Goal: Task Accomplishment & Management: Manage account settings

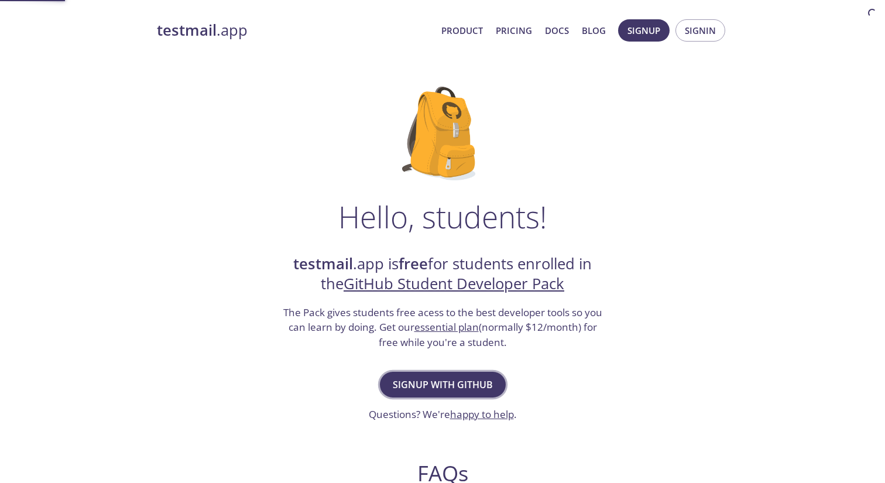
click at [439, 381] on span "Signup with GitHub" at bounding box center [443, 385] width 100 height 16
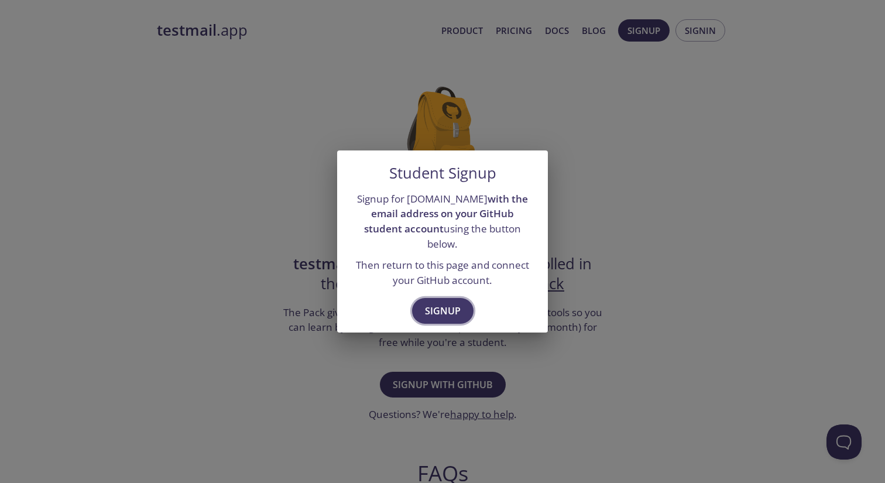
click at [438, 303] on span "Signup" at bounding box center [443, 311] width 36 height 16
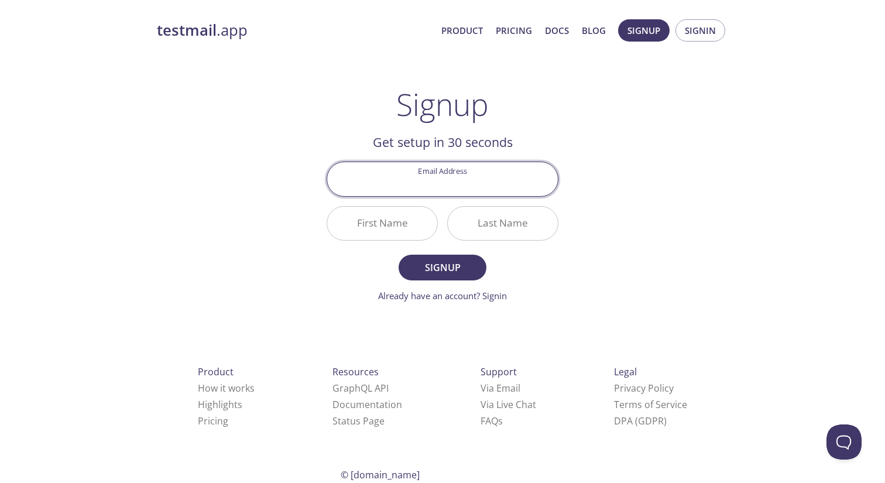
click at [429, 184] on input "Email Address" at bounding box center [442, 178] width 231 height 33
type input "[EMAIL_ADDRESS][DOMAIN_NAME]"
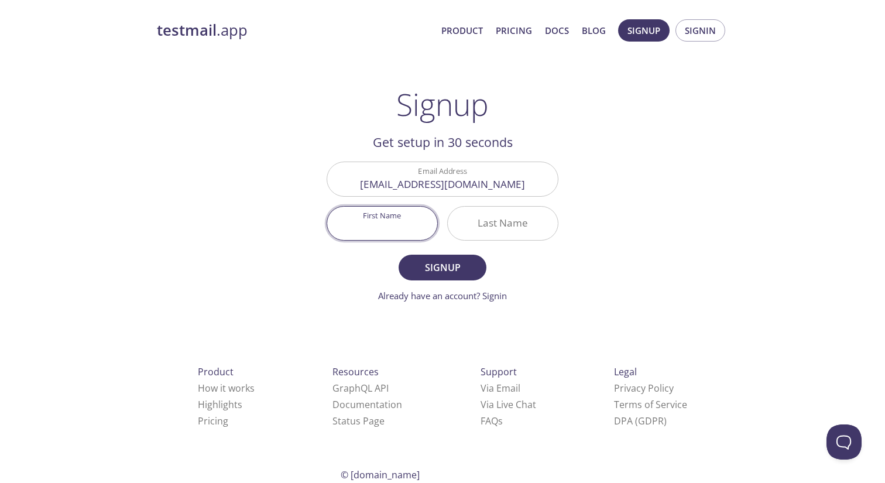
click at [399, 223] on input "First Name" at bounding box center [382, 223] width 110 height 33
click at [401, 228] on input "First Name" at bounding box center [382, 223] width 110 height 33
type input "Owali"
type input "Shawon"
click at [421, 263] on span "Signup" at bounding box center [443, 267] width 62 height 16
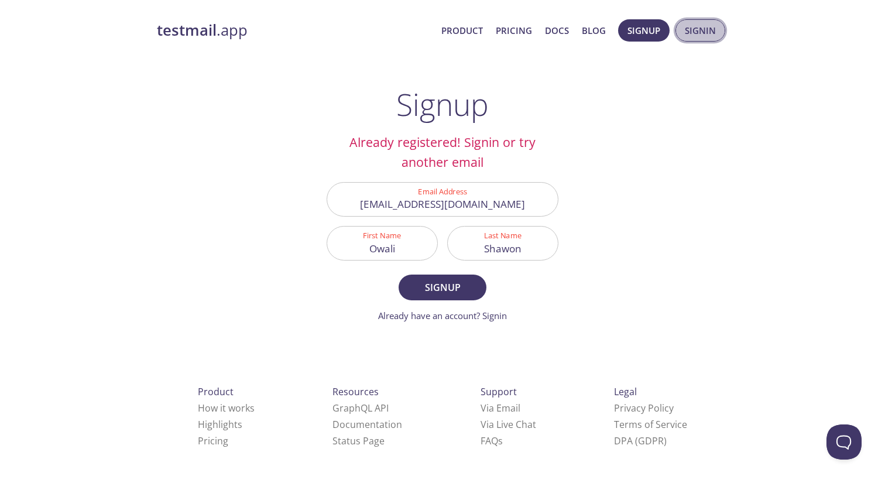
click at [699, 34] on span "Signin" at bounding box center [700, 30] width 31 height 15
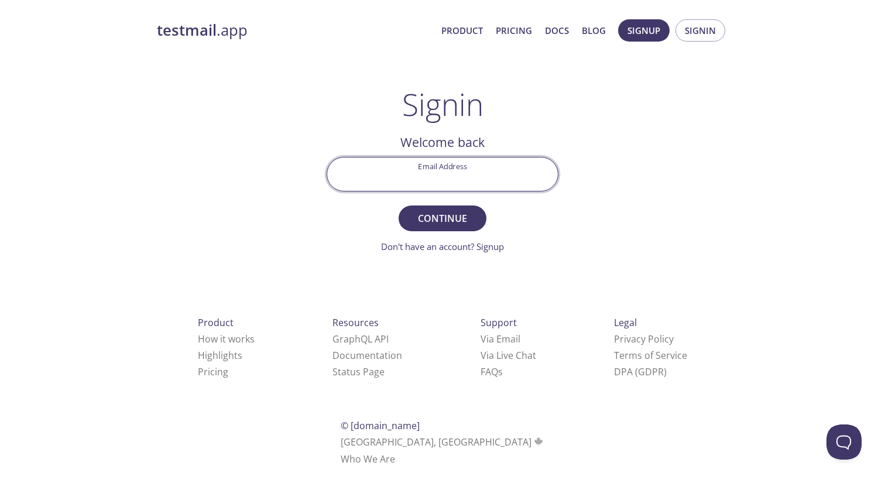
click at [487, 184] on input "Email Address" at bounding box center [442, 174] width 231 height 33
type input "[EMAIL_ADDRESS][DOMAIN_NAME]"
click at [460, 220] on span "Continue" at bounding box center [443, 218] width 62 height 16
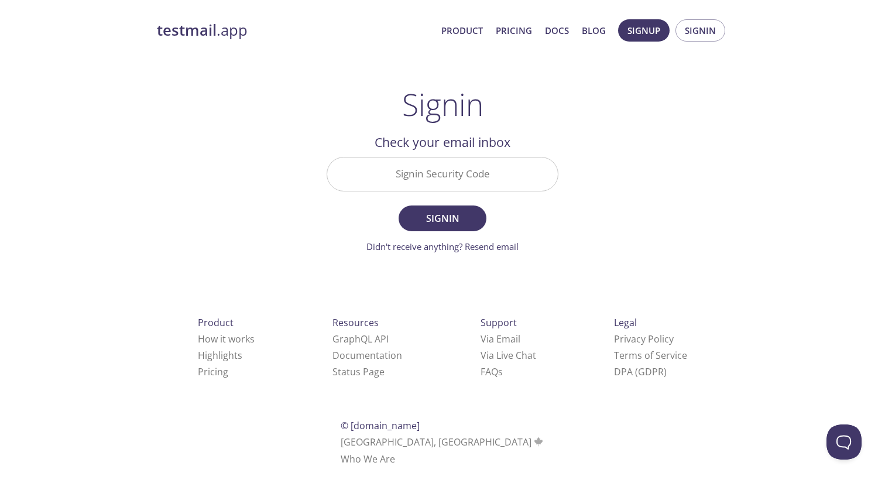
click at [397, 179] on input "Signin Security Code" at bounding box center [442, 174] width 231 height 33
paste input "4PT38HT"
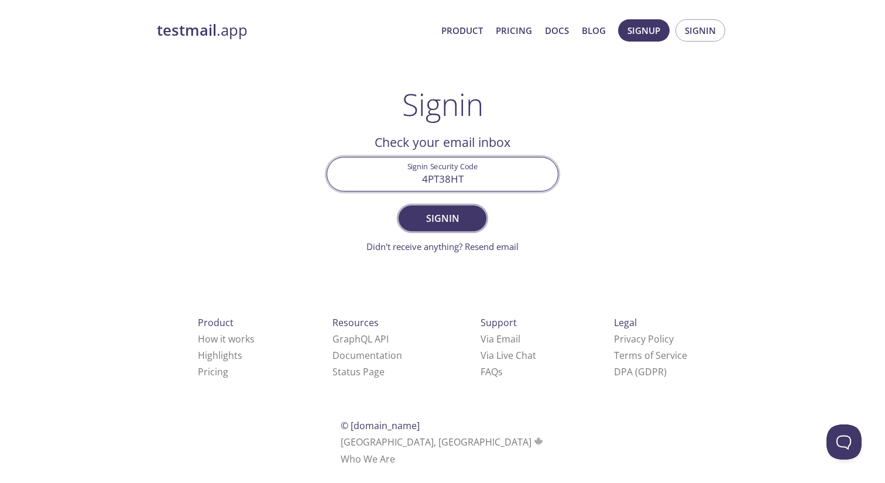
type input "4PT38HT"
click at [461, 219] on span "Signin" at bounding box center [443, 218] width 62 height 16
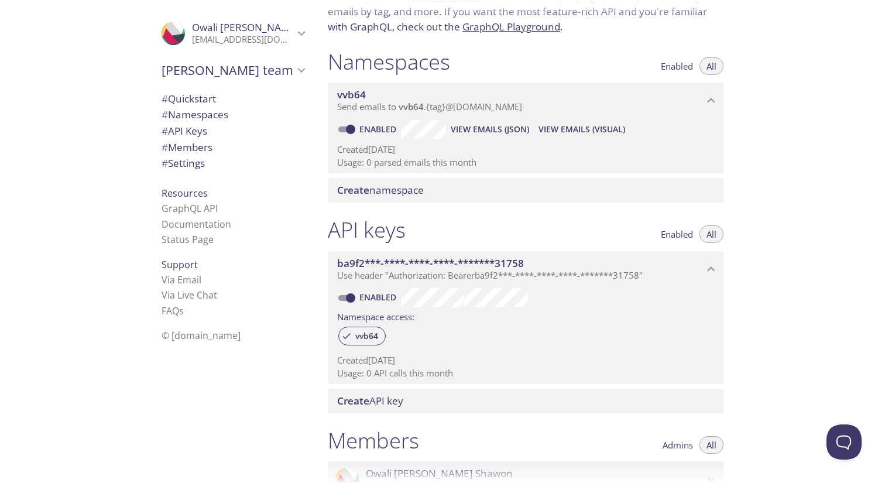
scroll to position [101, 0]
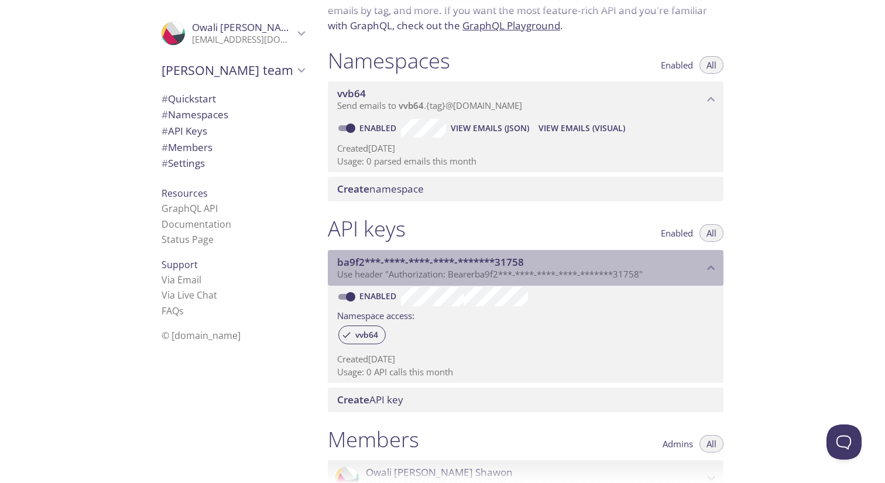
click at [636, 269] on span "Use header "Authorization: Bearer ba9f2***-****-****-****-*******31758 "" at bounding box center [490, 274] width 306 height 12
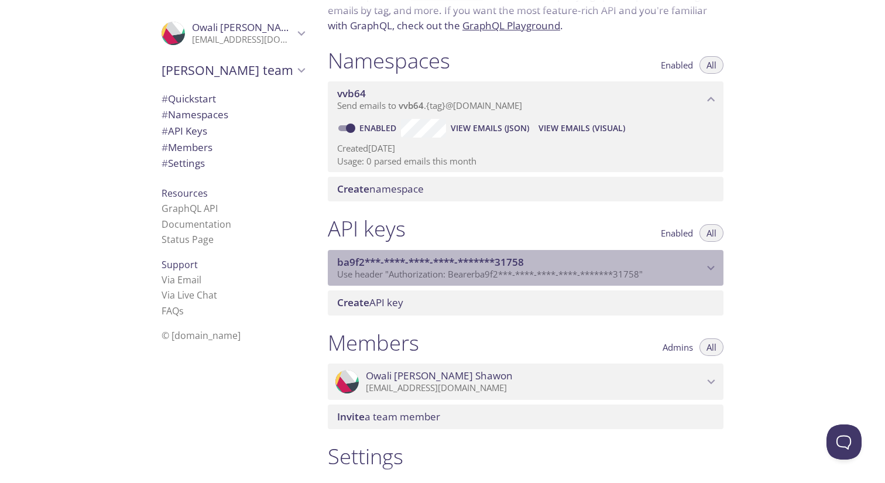
click at [636, 269] on span "Use header "Authorization: Bearer ba9f2***-****-****-****-*******31758 "" at bounding box center [490, 274] width 306 height 12
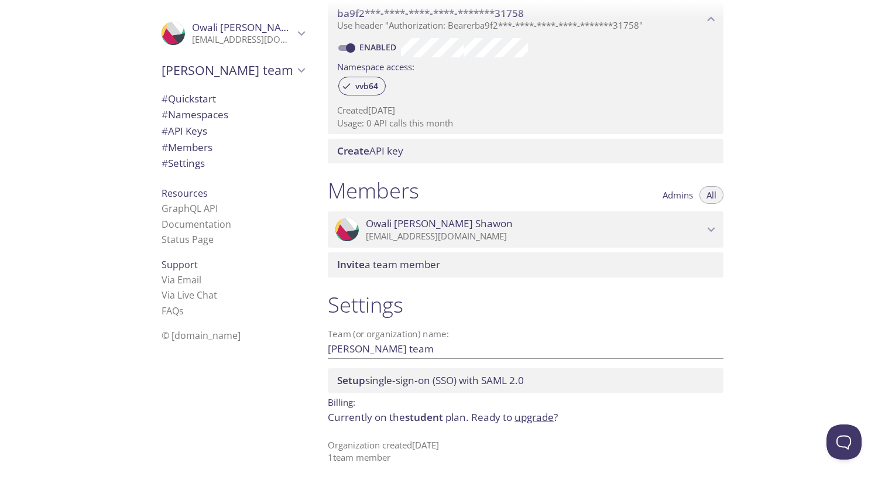
scroll to position [0, 0]
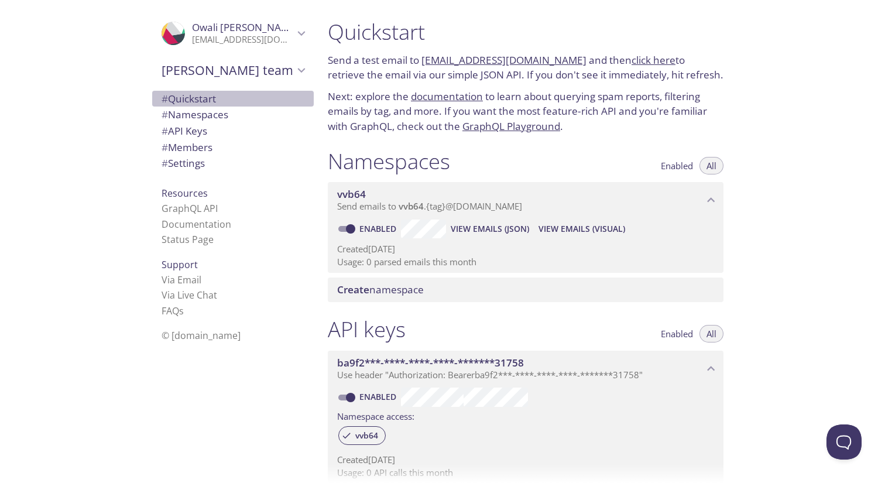
click at [220, 97] on span "# Quickstart" at bounding box center [233, 98] width 143 height 15
click at [226, 115] on span "# Namespaces" at bounding box center [195, 114] width 67 height 13
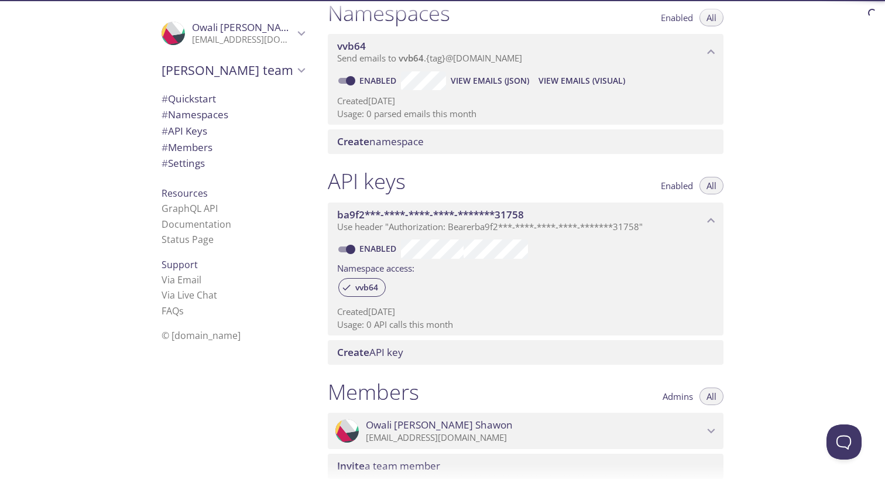
click at [210, 128] on span "# API Keys" at bounding box center [233, 131] width 143 height 15
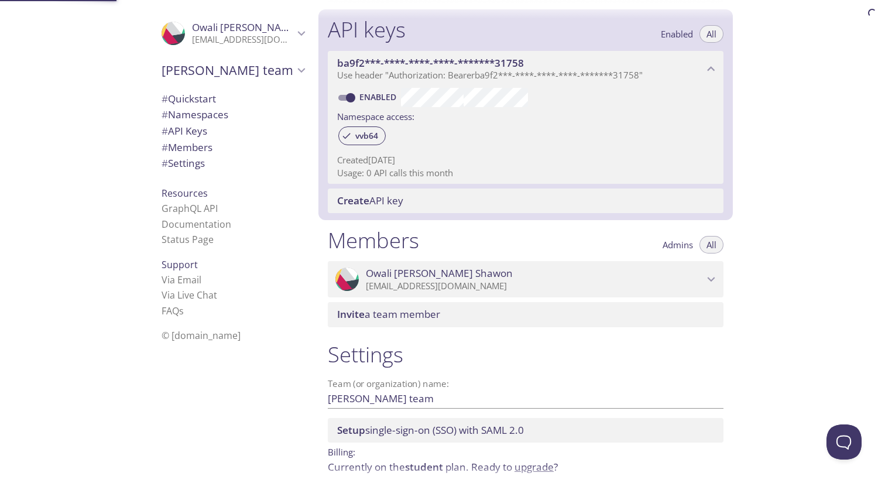
scroll to position [316, 0]
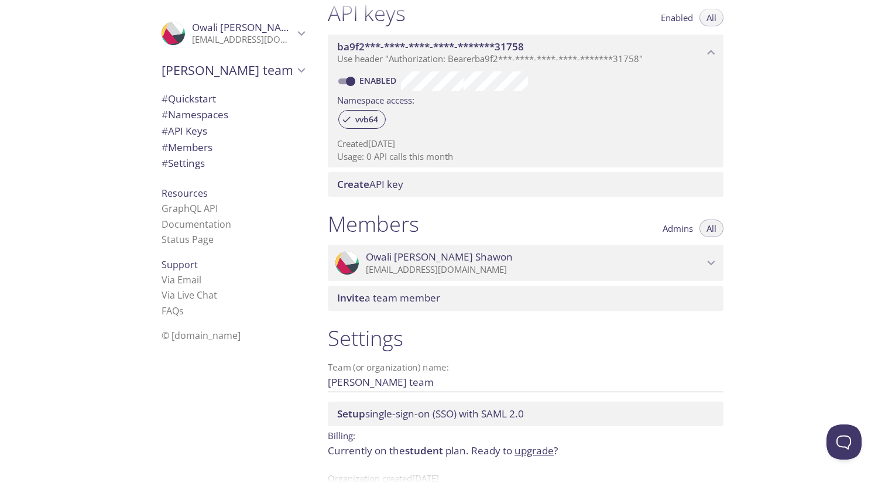
click at [216, 146] on span "# Members" at bounding box center [233, 147] width 143 height 15
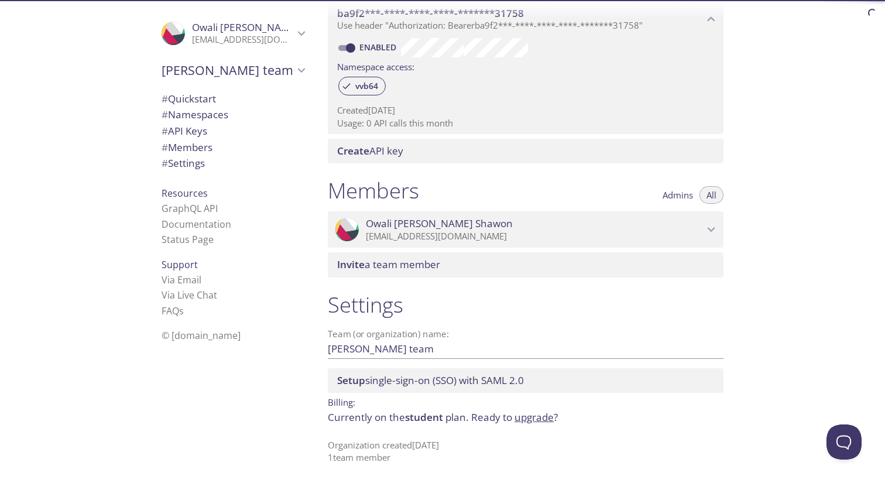
click at [216, 163] on span "# Settings" at bounding box center [233, 163] width 143 height 15
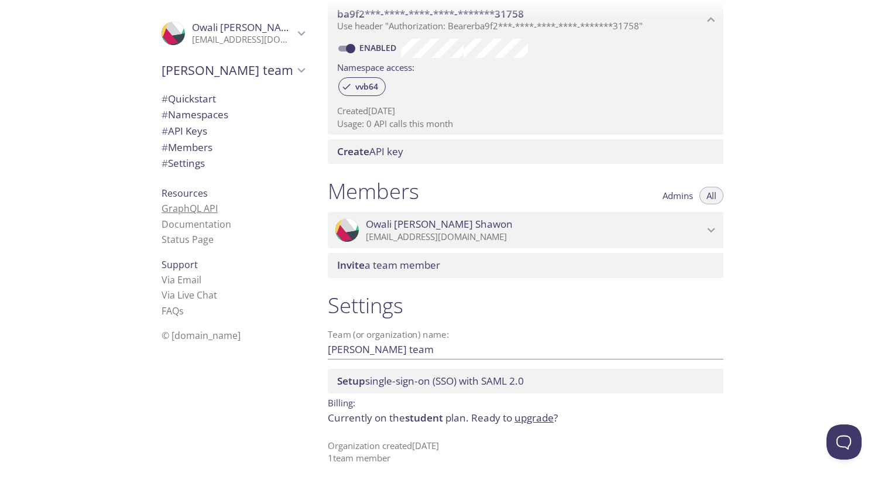
click at [197, 210] on link "GraphQL API" at bounding box center [190, 208] width 56 height 13
click at [196, 225] on link "Documentation" at bounding box center [197, 224] width 70 height 13
click at [175, 241] on link "Status Page" at bounding box center [188, 239] width 52 height 13
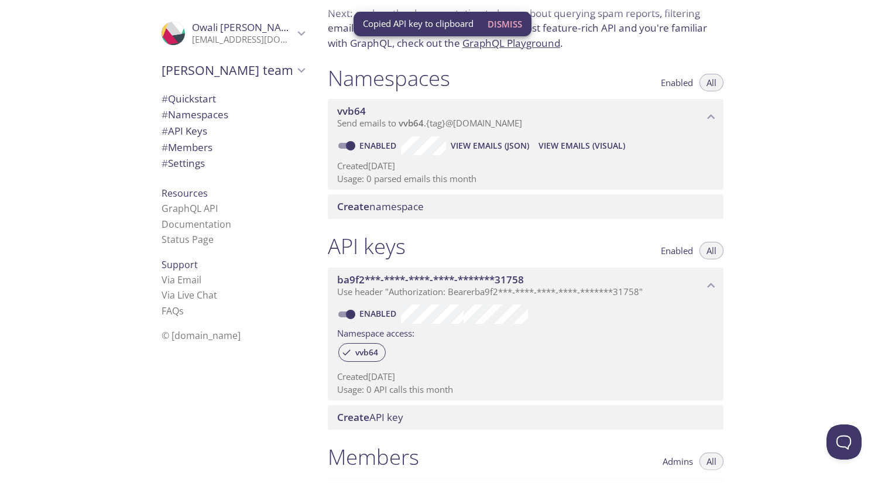
scroll to position [0, 0]
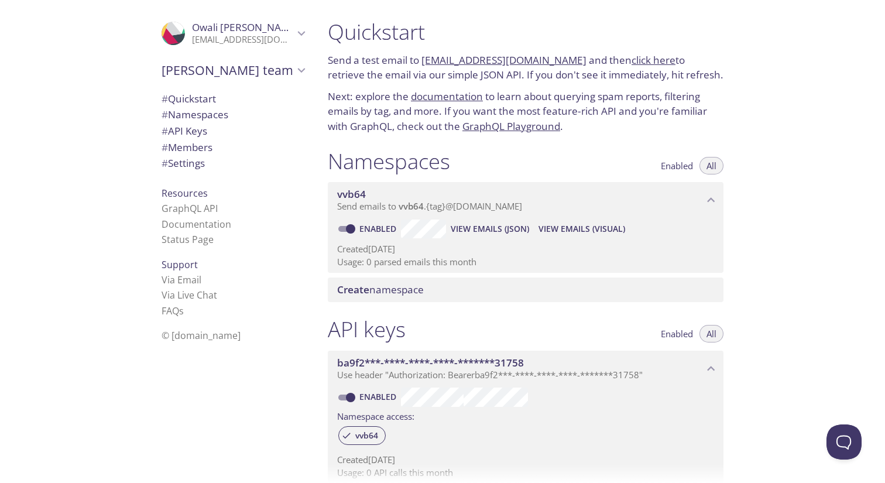
click at [633, 57] on link "click here" at bounding box center [654, 59] width 44 height 13
drag, startPoint x: 566, startPoint y: 61, endPoint x: 423, endPoint y: 67, distance: 143.0
click at [423, 67] on p "Send a test email to vvb64.test@inbox.testmail.app and then click here to retri…" at bounding box center [526, 68] width 396 height 30
copy link "vvb64.test@inbox.testmail.app"
click at [633, 64] on link "click here" at bounding box center [654, 59] width 44 height 13
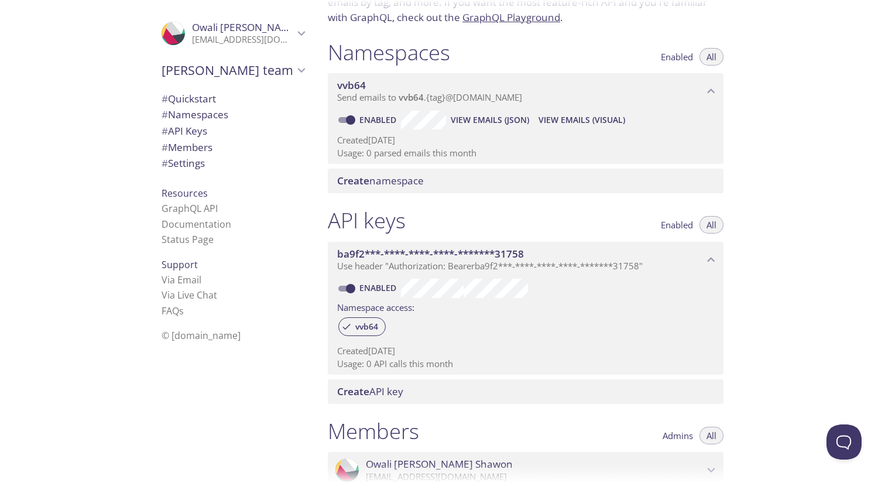
scroll to position [114, 0]
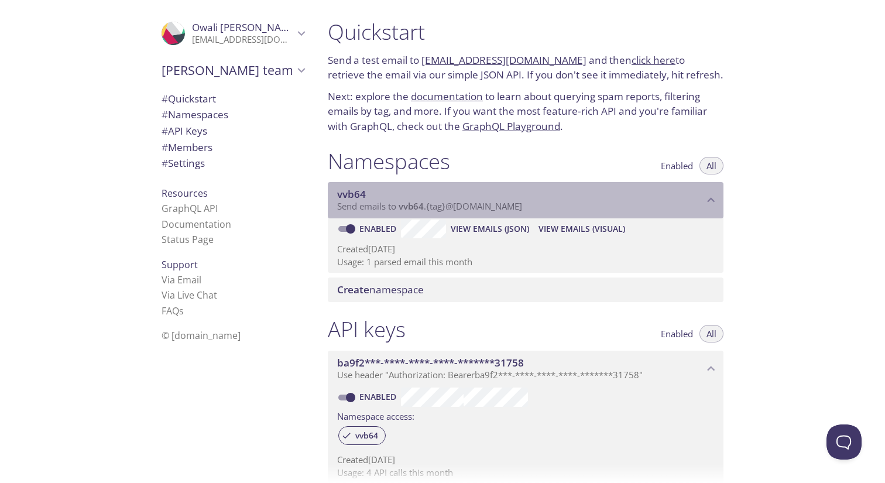
click at [440, 206] on span "Send emails to vvb64 . {tag} @[DOMAIN_NAME]" at bounding box center [429, 206] width 185 height 12
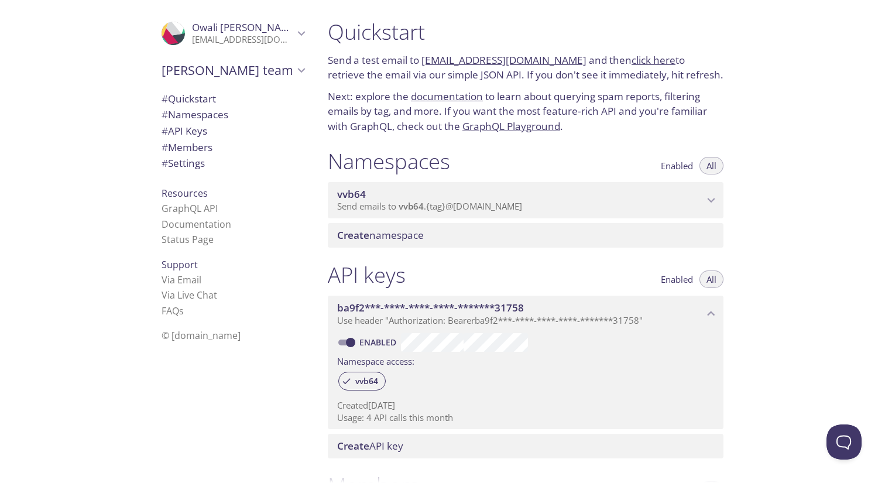
click at [440, 206] on span "Send emails to vvb64 . {tag} @inbox.testmail.app" at bounding box center [429, 206] width 185 height 12
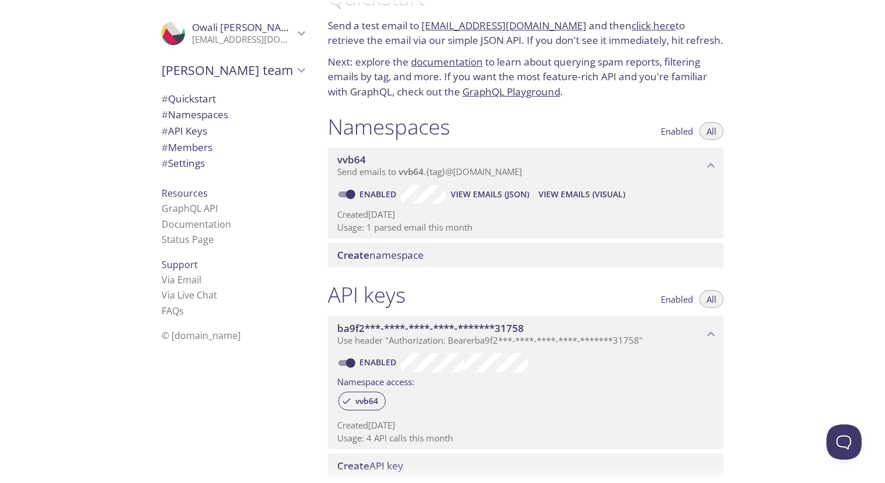
scroll to position [42, 0]
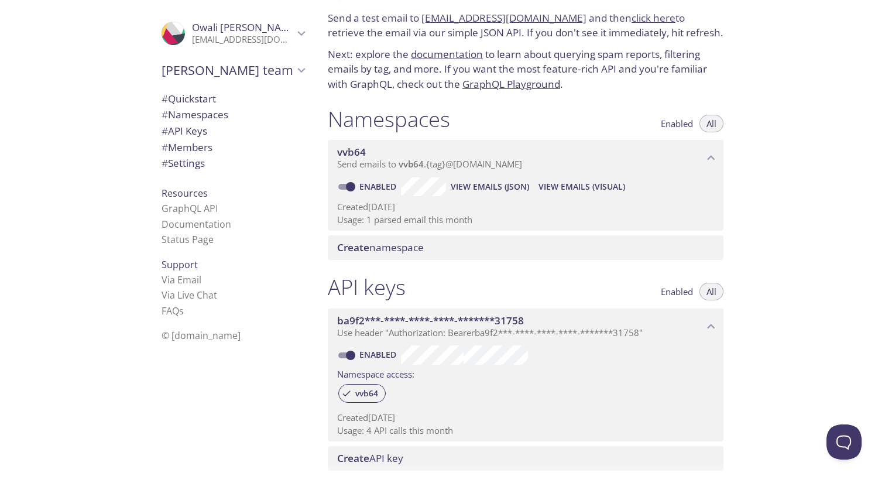
click at [420, 255] on div "Create namespace" at bounding box center [526, 247] width 396 height 25
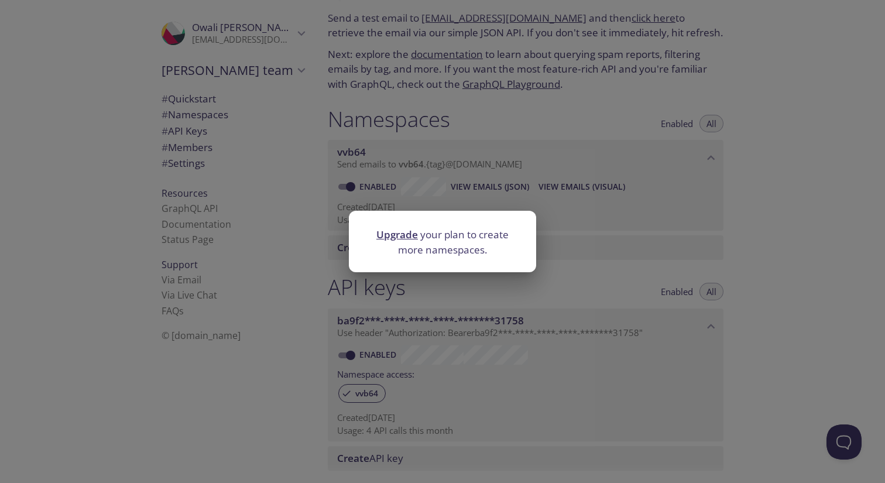
click at [590, 285] on div "Upgrade your plan to create more namespaces." at bounding box center [442, 241] width 885 height 483
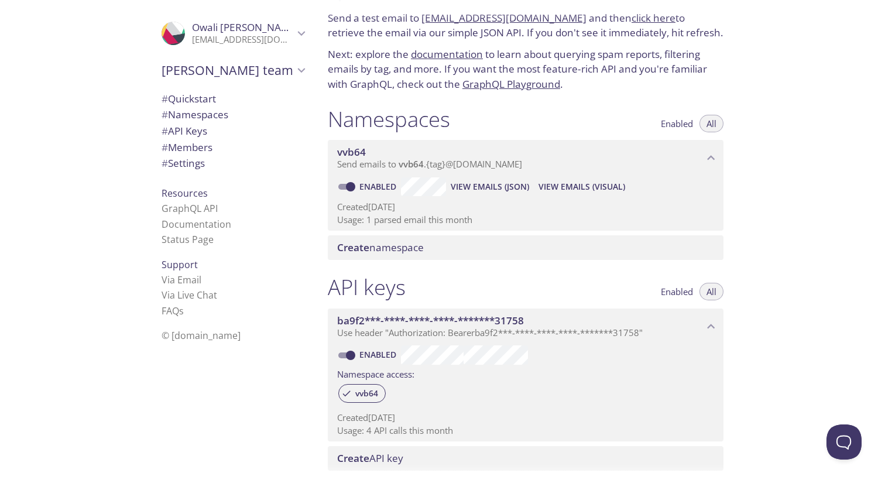
click at [399, 163] on span "vvb64" at bounding box center [411, 164] width 25 height 12
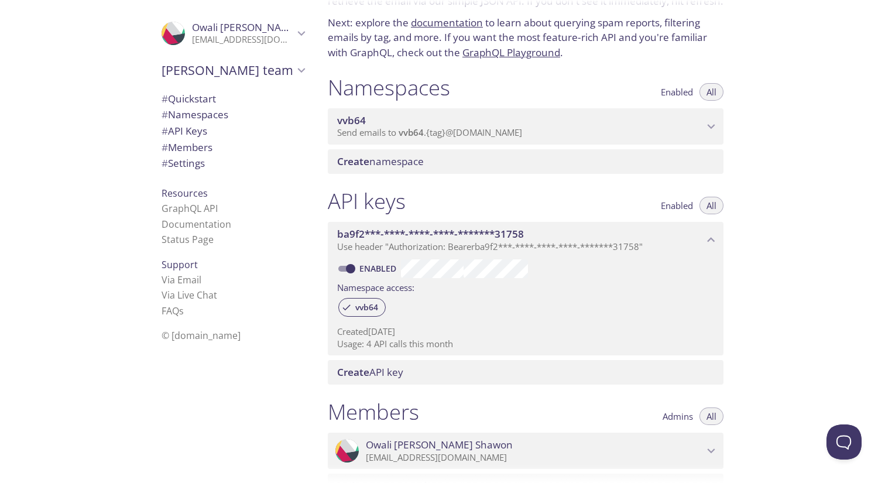
scroll to position [77, 0]
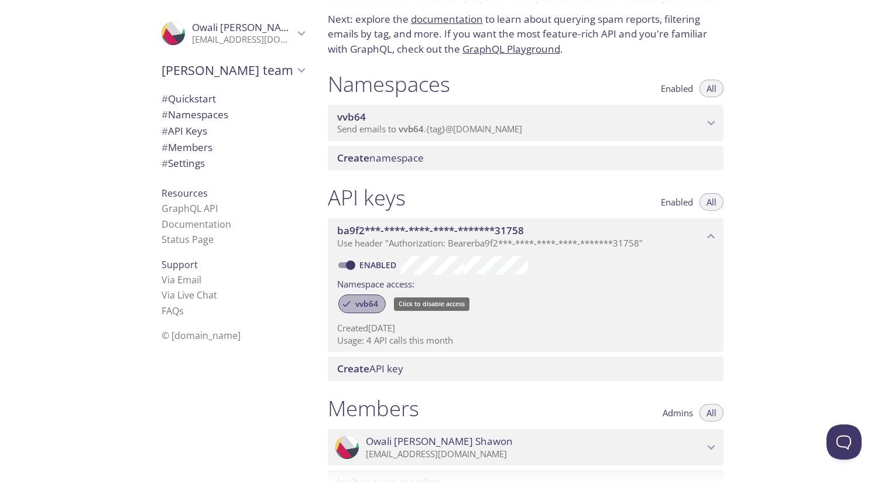
click at [378, 305] on span "vvb64" at bounding box center [366, 304] width 37 height 11
click at [346, 305] on icon at bounding box center [347, 304] width 6 height 6
click at [368, 306] on span "vvb64" at bounding box center [366, 304] width 37 height 11
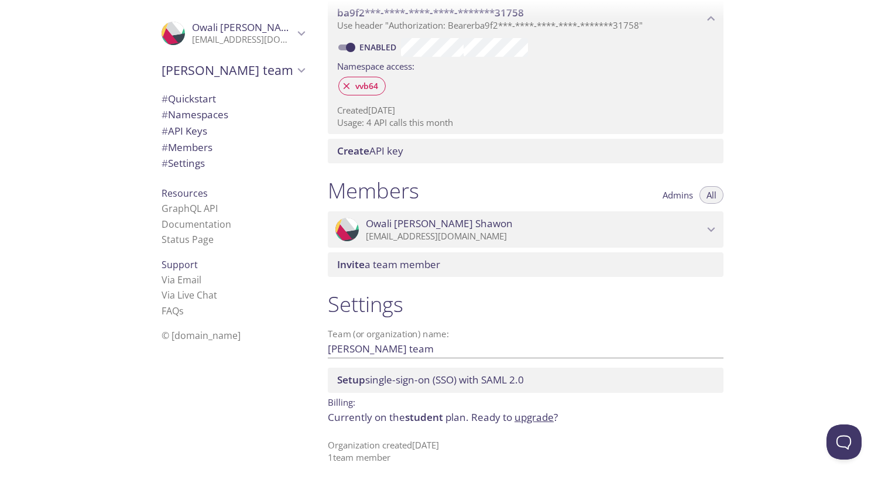
scroll to position [0, 0]
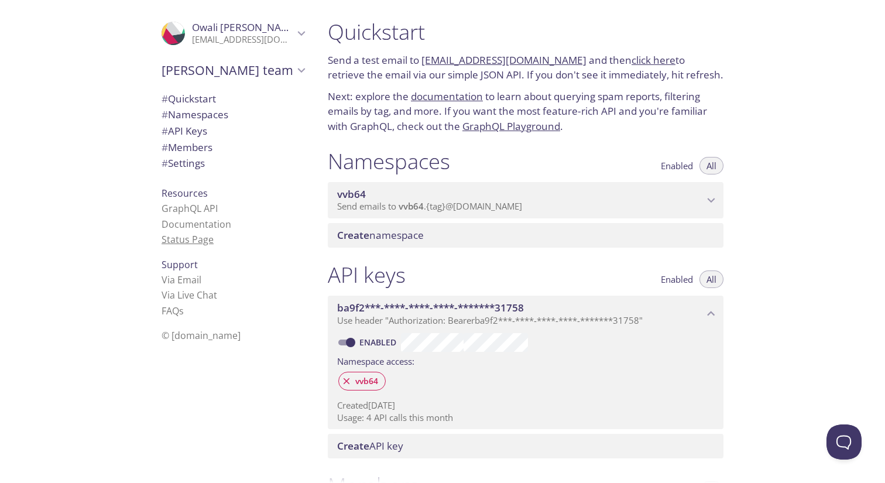
click at [189, 237] on link "Status Page" at bounding box center [188, 239] width 52 height 13
